Goal: Find specific page/section: Find specific page/section

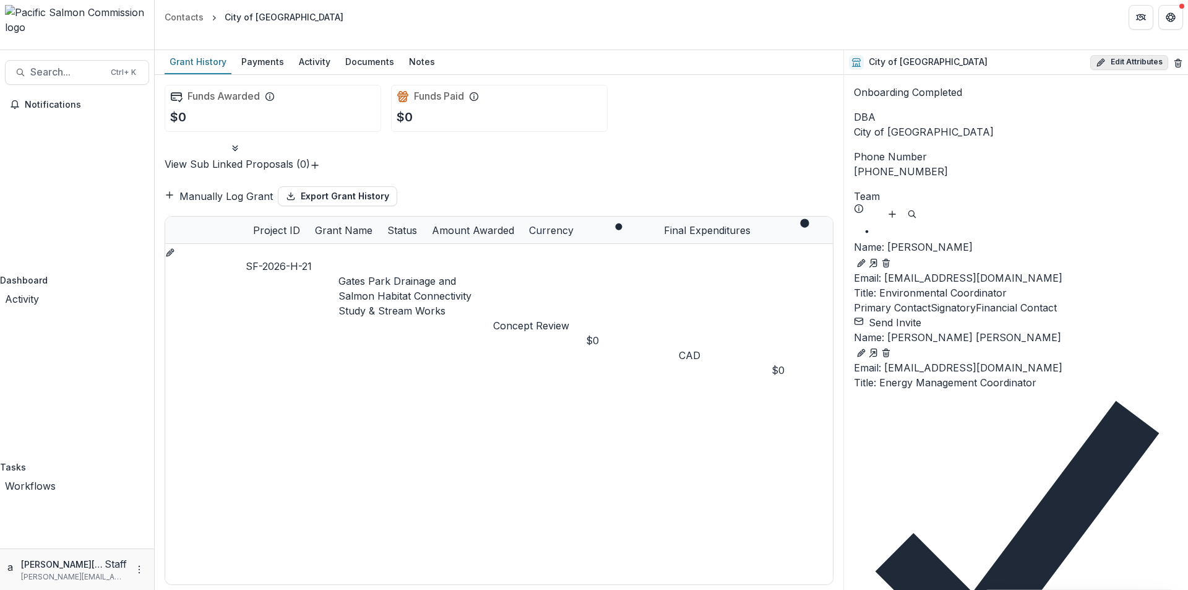
click at [1107, 55] on button "Edit Attributes" at bounding box center [1130, 62] width 78 height 15
select select
click at [1123, 55] on button "Edit Attributes" at bounding box center [1130, 62] width 78 height 15
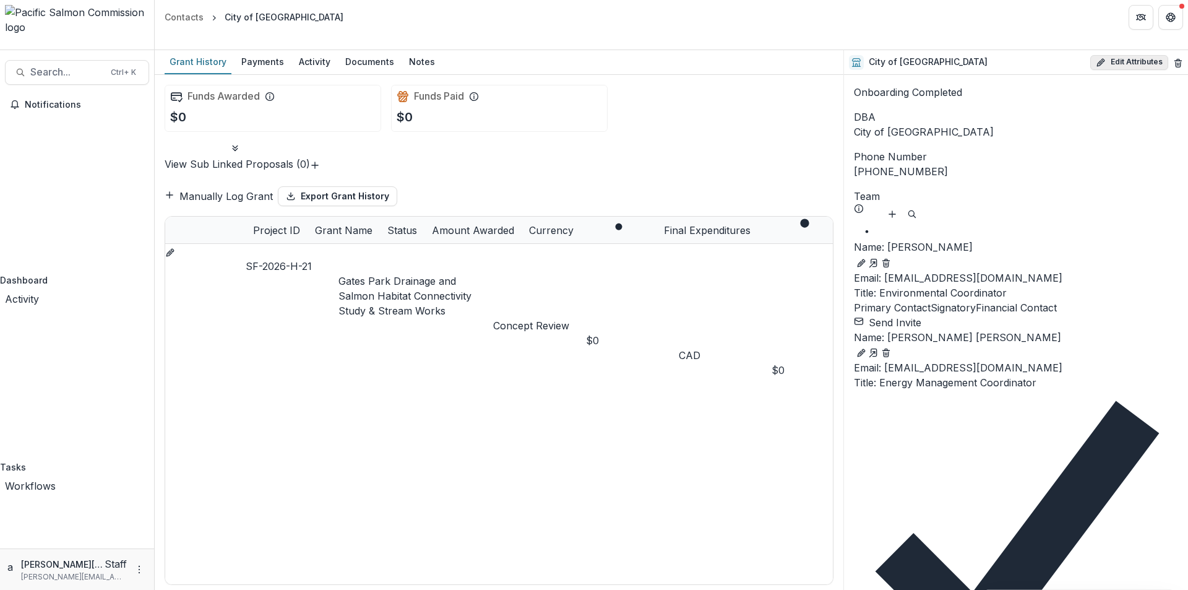
select select
click at [440, 275] on link "Gates Park Drainage and Salmon Habitat Connectivity Study & Stream Works" at bounding box center [405, 296] width 133 height 42
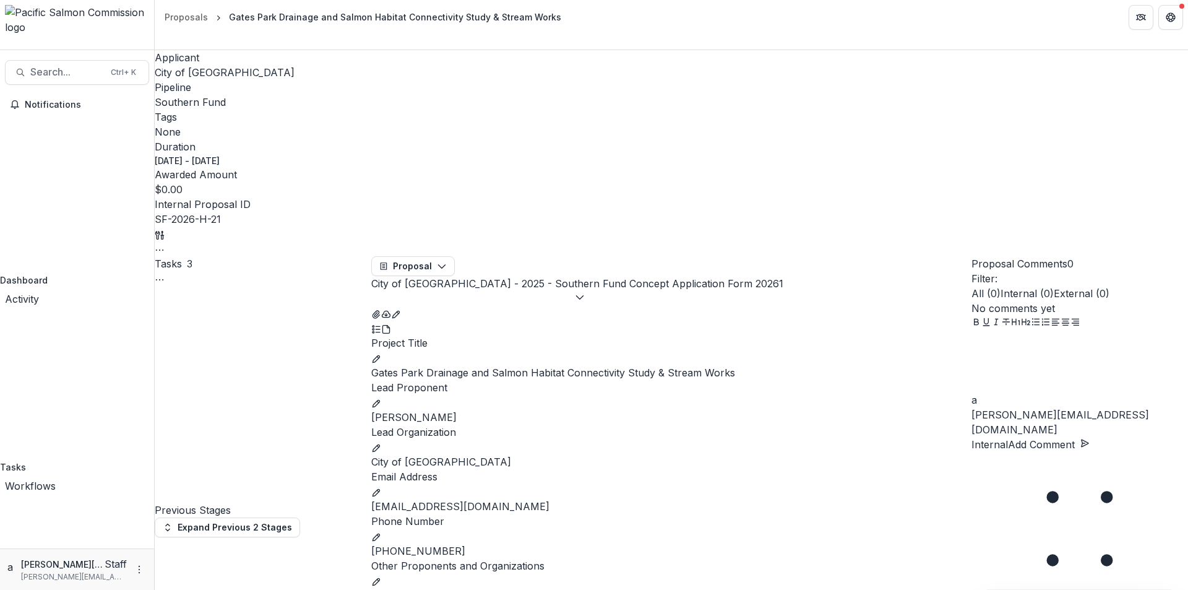
scroll to position [743, 0]
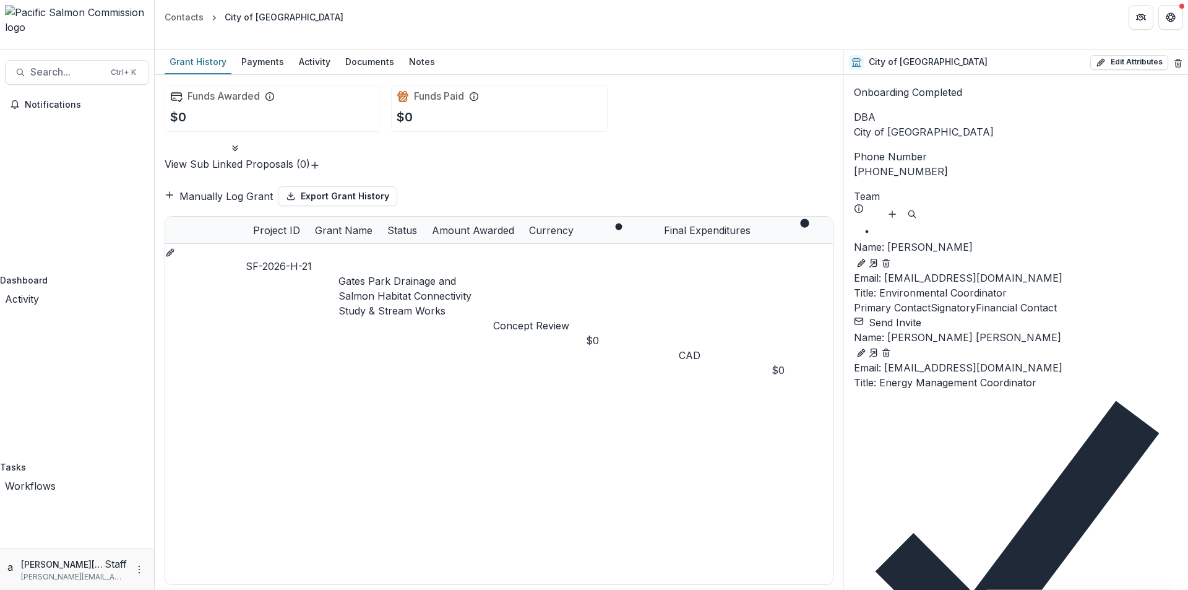
click at [415, 396] on div "SF-2026-H-21 Gates Park Drainage and Salmon Habitat Connectivity Study & Stream…" at bounding box center [499, 340] width 668 height 193
